Goal: Check status

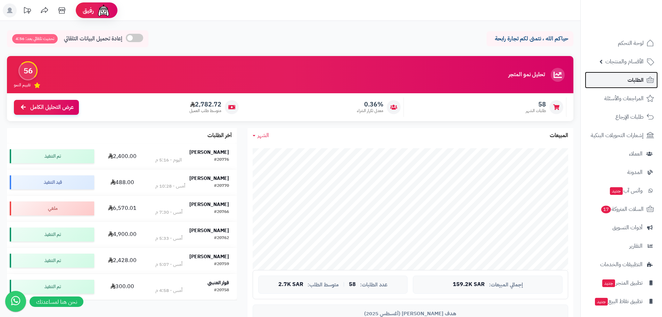
click at [622, 82] on link "الطلبات" at bounding box center [621, 80] width 73 height 17
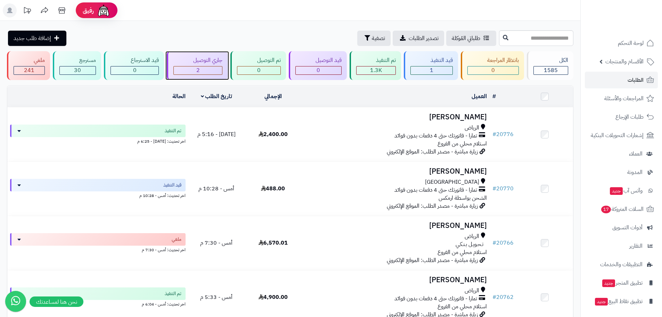
click at [203, 75] on div "جاري التوصيل 2" at bounding box center [197, 65] width 61 height 29
